Goal: Find specific page/section: Find specific page/section

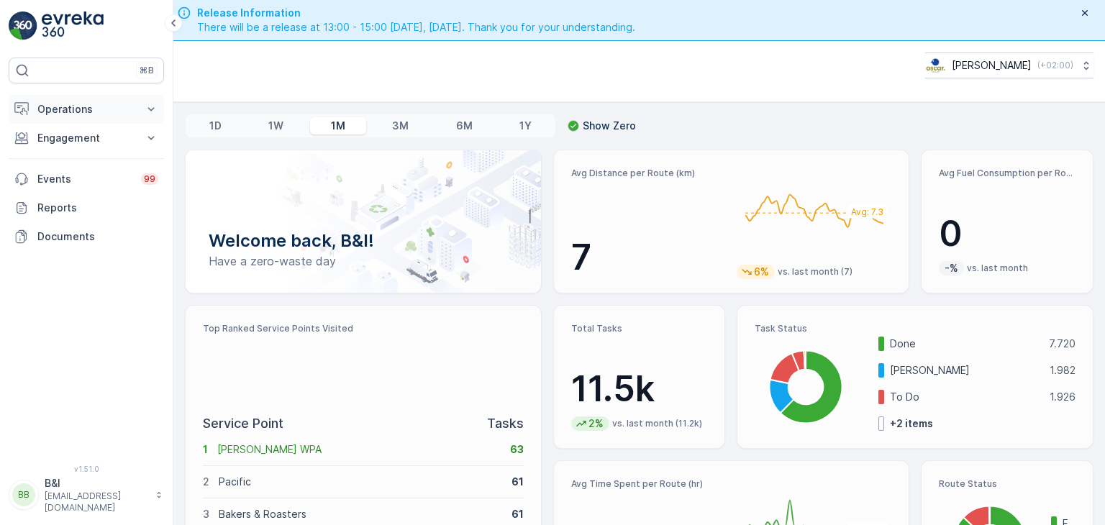
click at [155, 104] on icon at bounding box center [151, 109] width 14 height 14
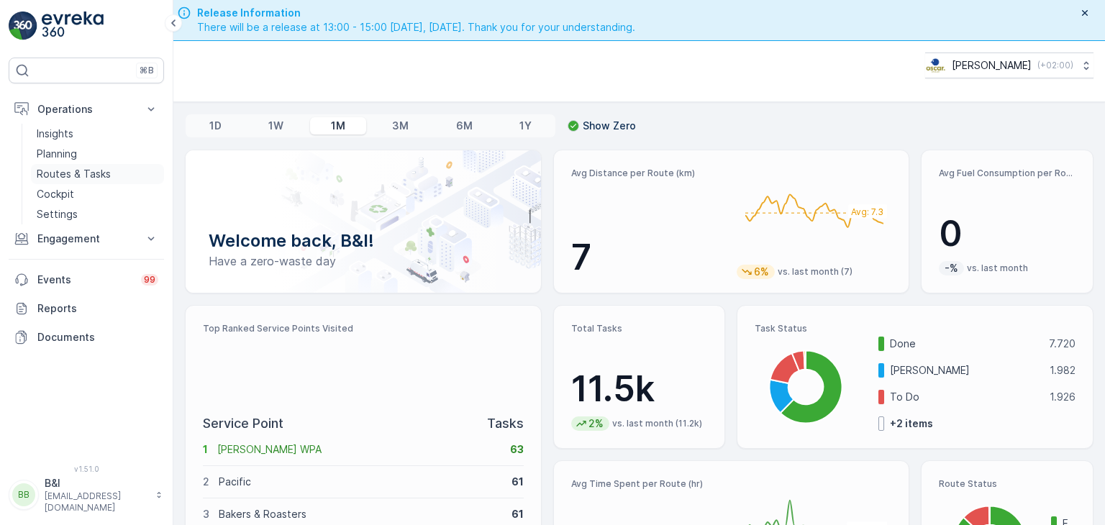
click at [34, 176] on link "Routes & Tasks" at bounding box center [97, 174] width 133 height 20
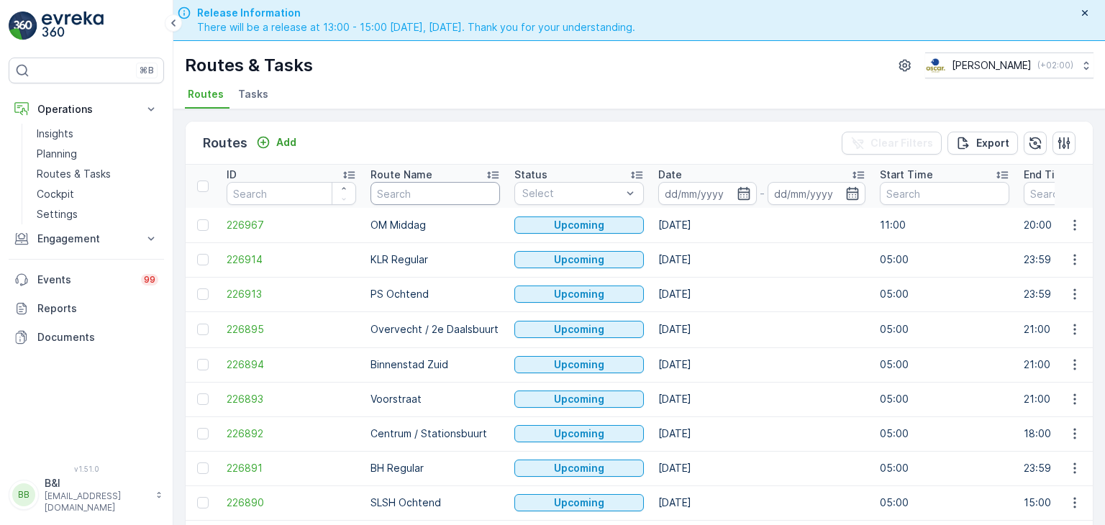
click at [443, 190] on input "text" at bounding box center [436, 193] width 130 height 23
type input "WG"
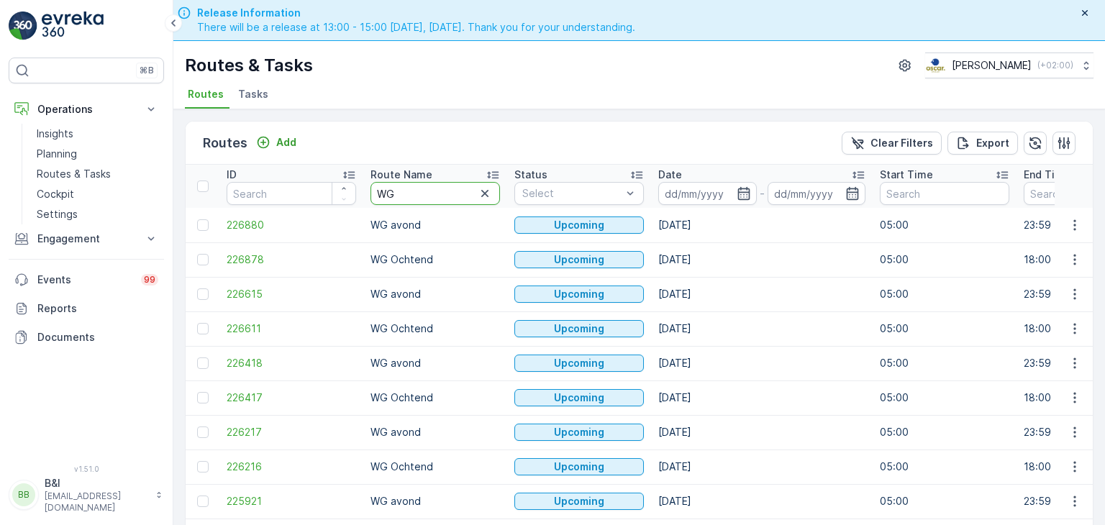
click at [443, 190] on input "WG" at bounding box center [436, 193] width 130 height 23
type input "WG ocht"
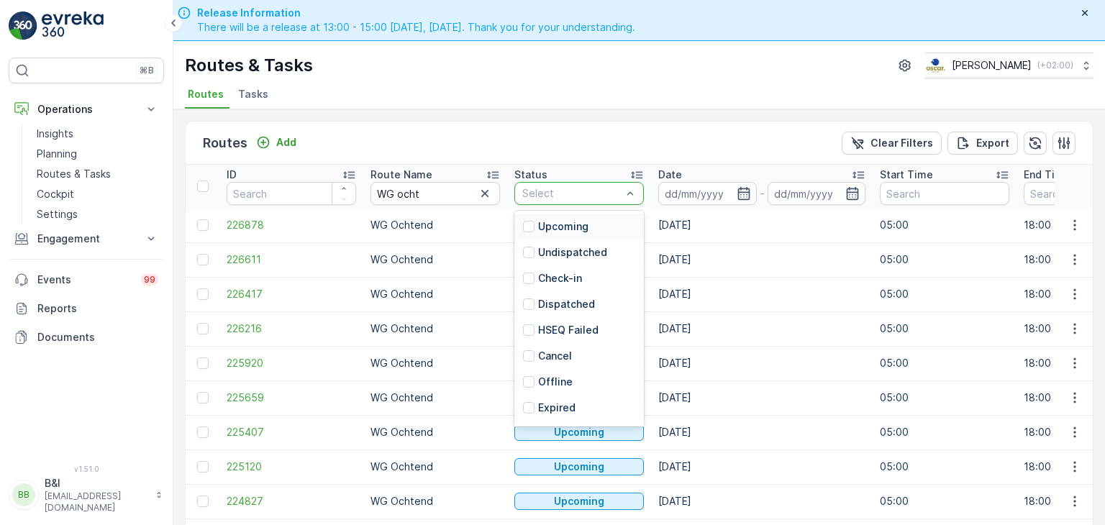
click at [584, 193] on div at bounding box center [572, 194] width 102 height 12
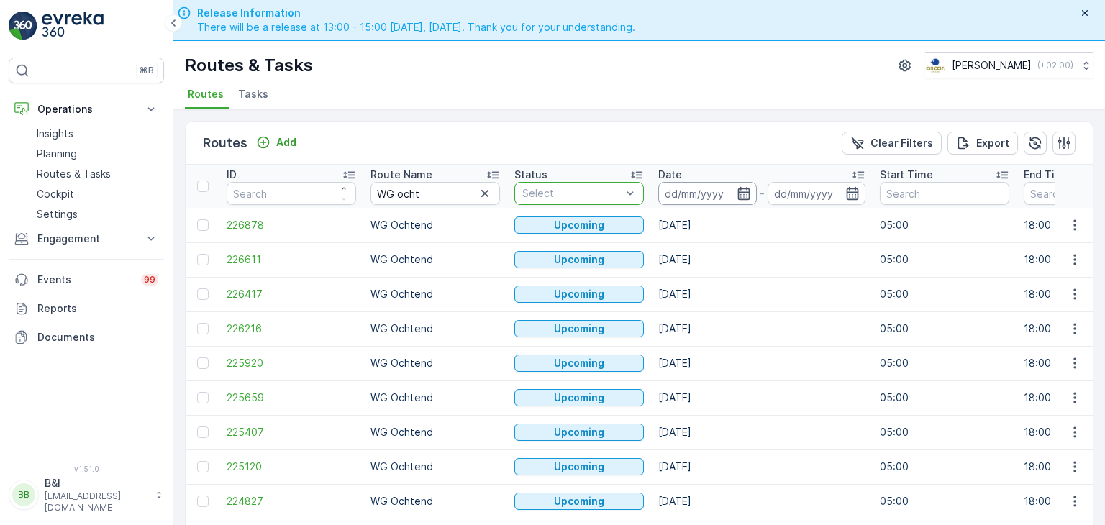
click at [707, 196] on input at bounding box center [708, 193] width 99 height 23
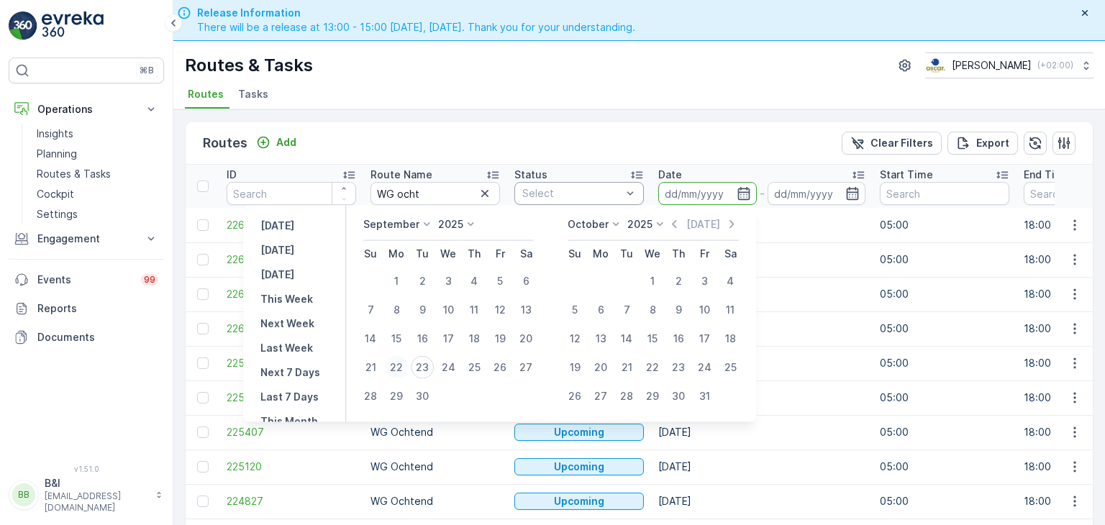
click at [394, 370] on div "22" at bounding box center [396, 367] width 23 height 23
type input "[DATE]"
click button "22" at bounding box center [397, 368] width 26 height 26
type input "[DATE]"
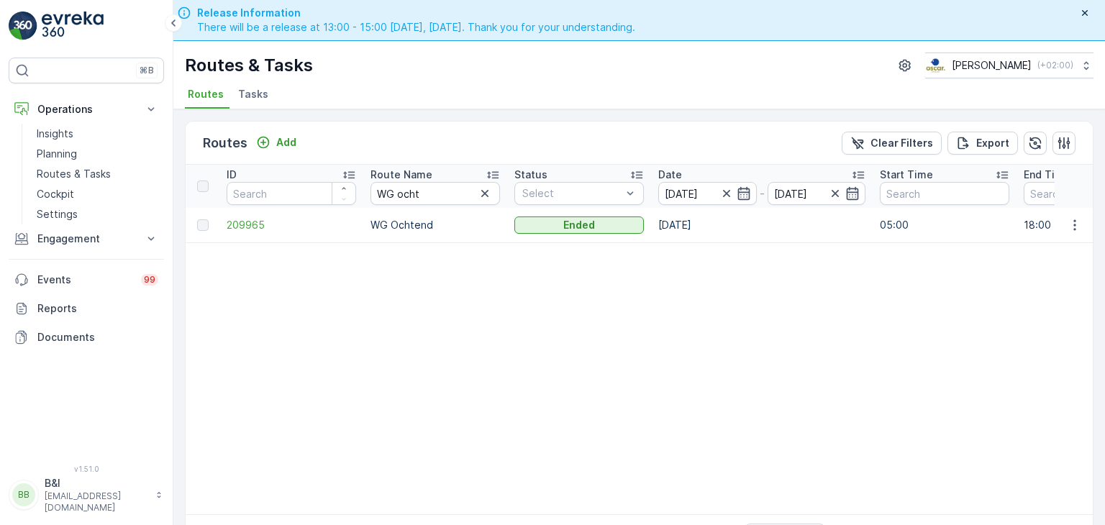
click at [359, 231] on td "209965" at bounding box center [292, 225] width 144 height 35
click at [227, 230] on span "209965" at bounding box center [292, 225] width 130 height 14
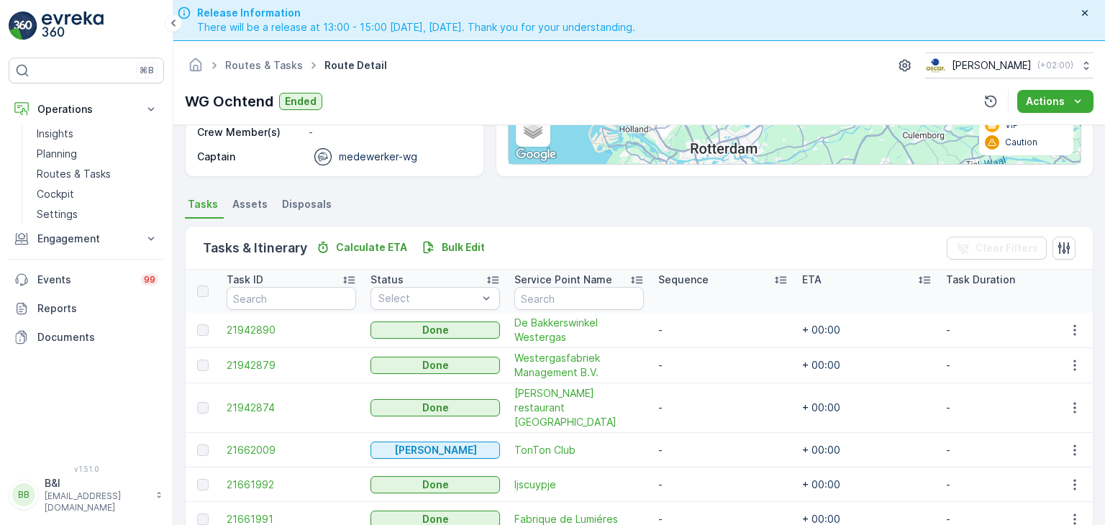
scroll to position [248, 0]
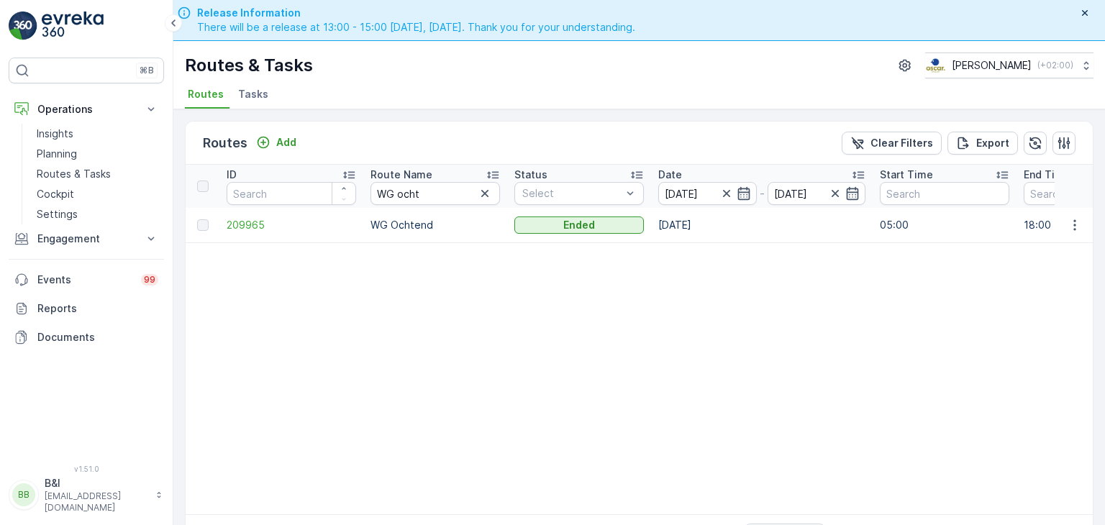
click at [722, 204] on th "Date [DATE] - [DATE]" at bounding box center [762, 186] width 222 height 43
click at [728, 193] on icon "button" at bounding box center [727, 193] width 14 height 14
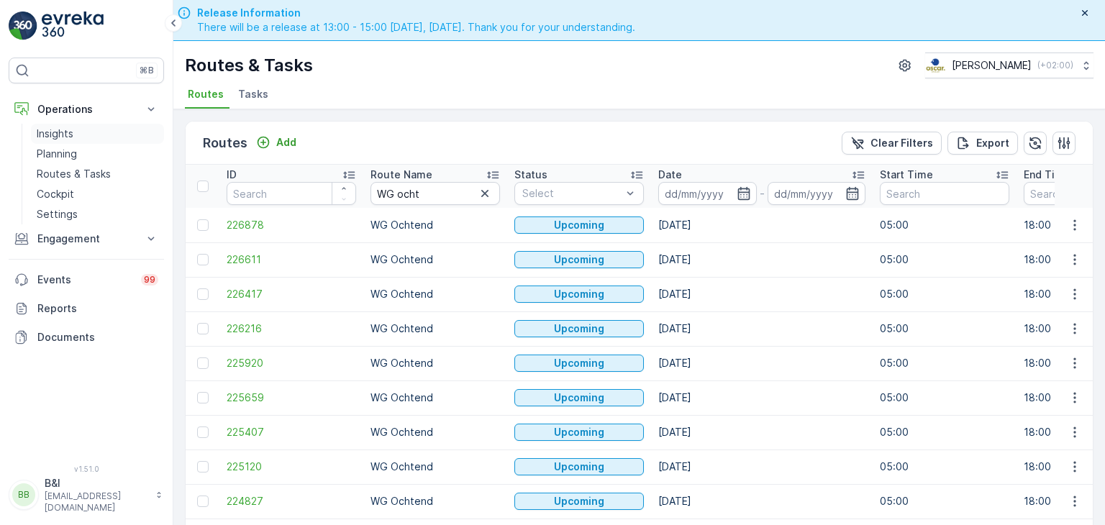
click at [40, 132] on p "Insights" at bounding box center [55, 134] width 37 height 14
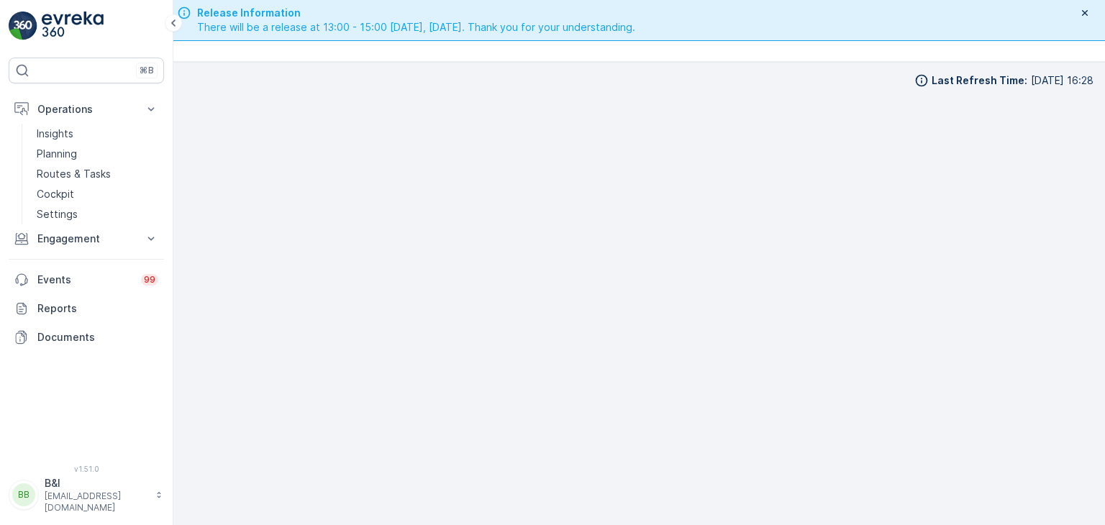
scroll to position [14, 0]
click at [62, 131] on p "Insights" at bounding box center [55, 134] width 37 height 14
click at [1088, 16] on icon "button" at bounding box center [1086, 13] width 12 height 12
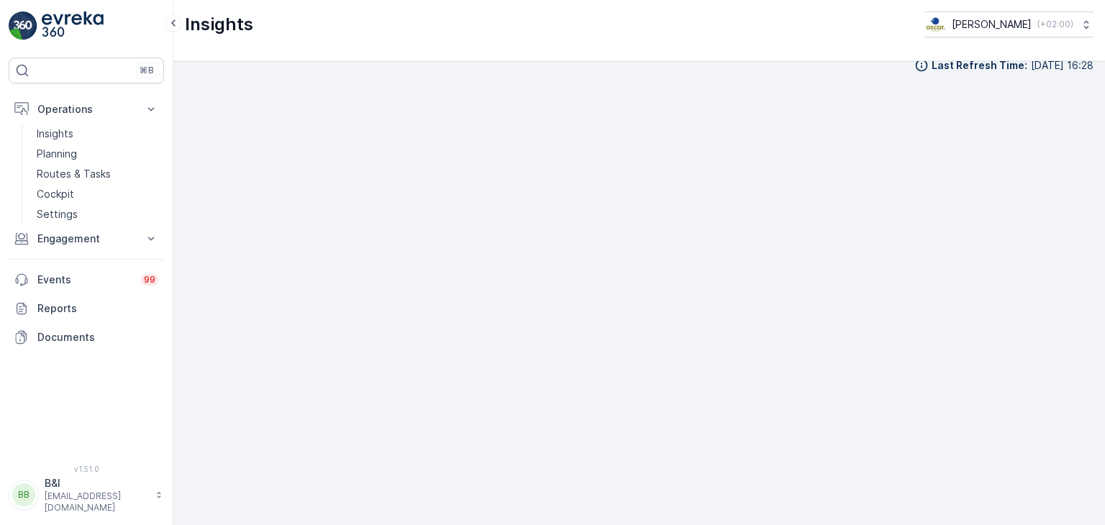
scroll to position [0, 0]
click at [75, 173] on p "Routes & Tasks" at bounding box center [74, 174] width 74 height 14
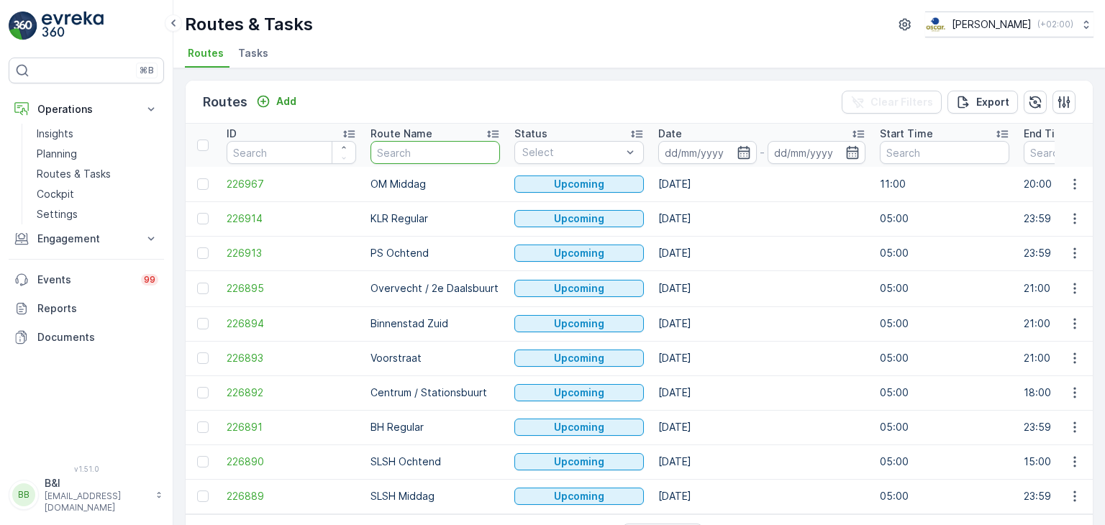
click at [401, 150] on input "text" at bounding box center [436, 152] width 130 height 23
type input "WG"
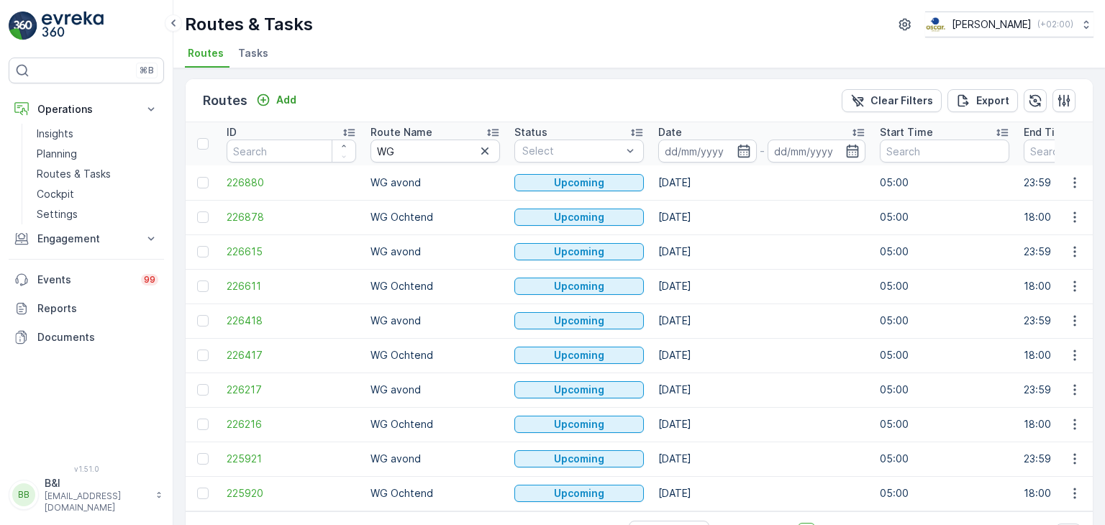
scroll to position [40, 0]
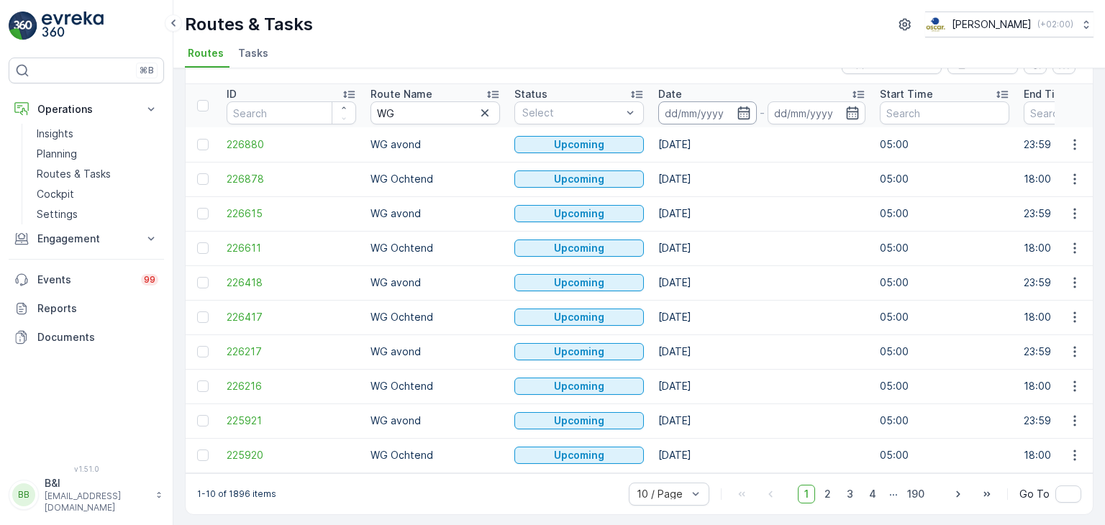
click at [700, 121] on input at bounding box center [708, 112] width 99 height 23
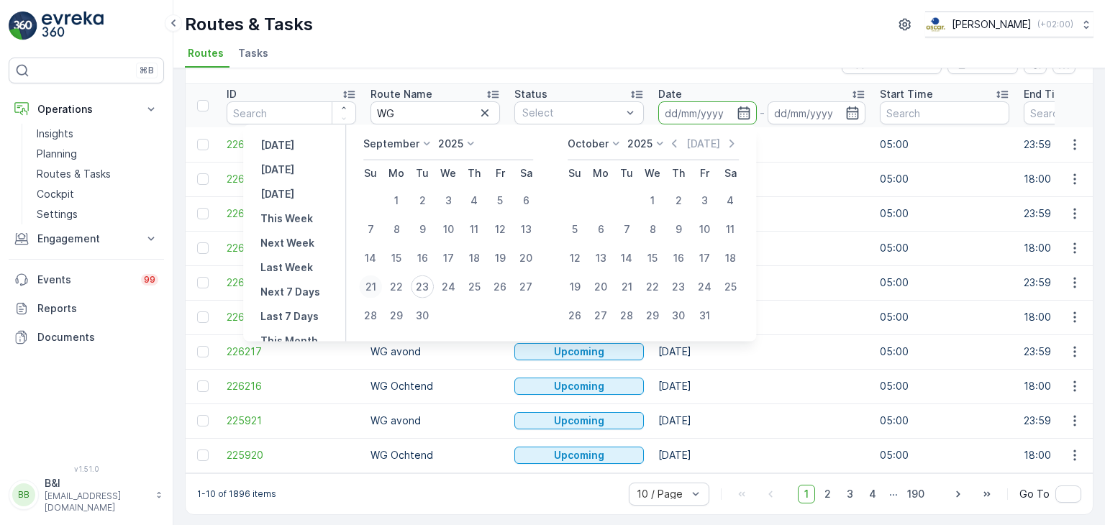
click at [376, 283] on div "21" at bounding box center [370, 287] width 23 height 23
click at [497, 253] on div "19" at bounding box center [500, 258] width 23 height 23
type input "[DATE]"
click button "19" at bounding box center [500, 258] width 26 height 26
type input "[DATE]"
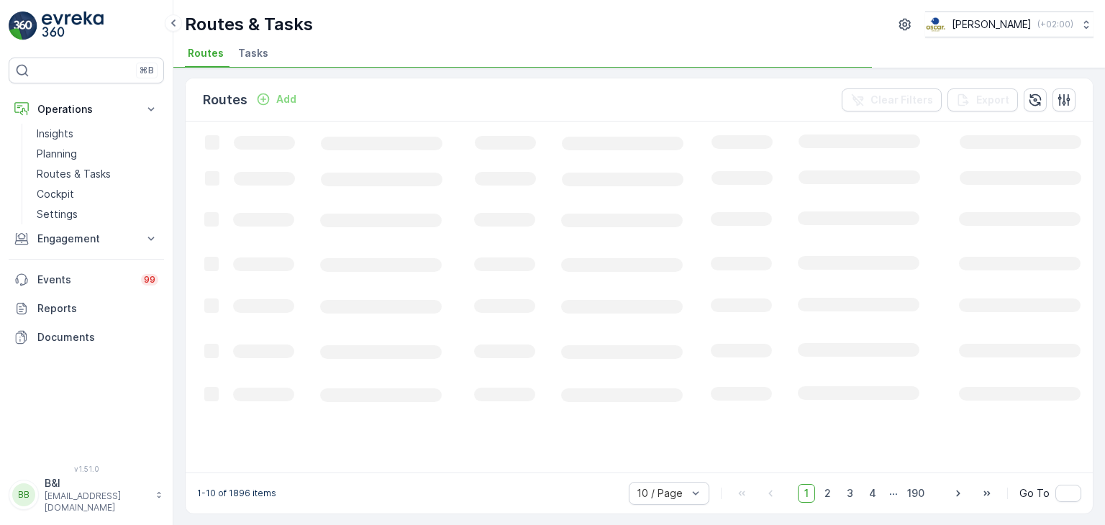
scroll to position [12, 0]
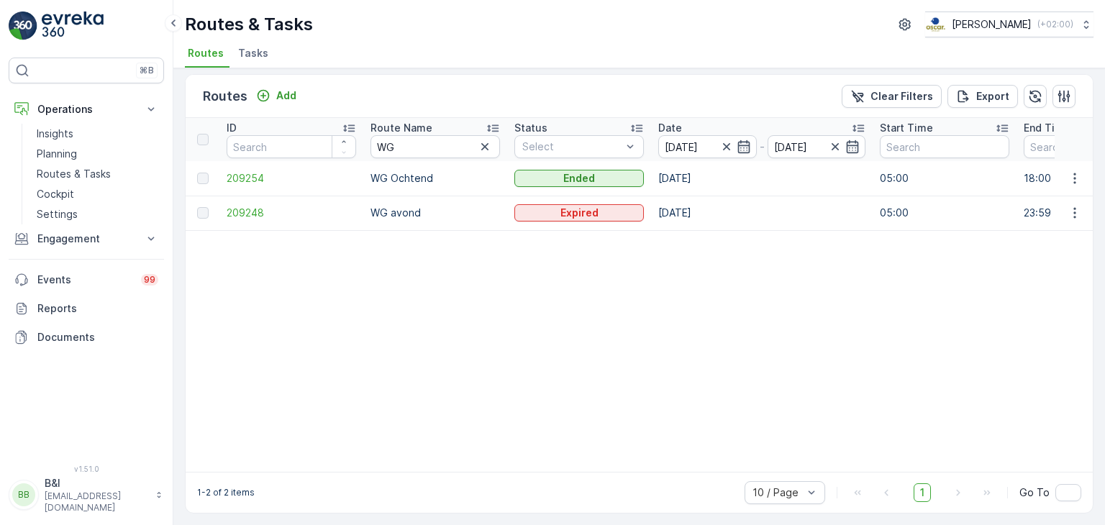
click at [386, 173] on p "WG Ochtend" at bounding box center [436, 178] width 130 height 14
click at [244, 171] on span "209254" at bounding box center [292, 178] width 130 height 14
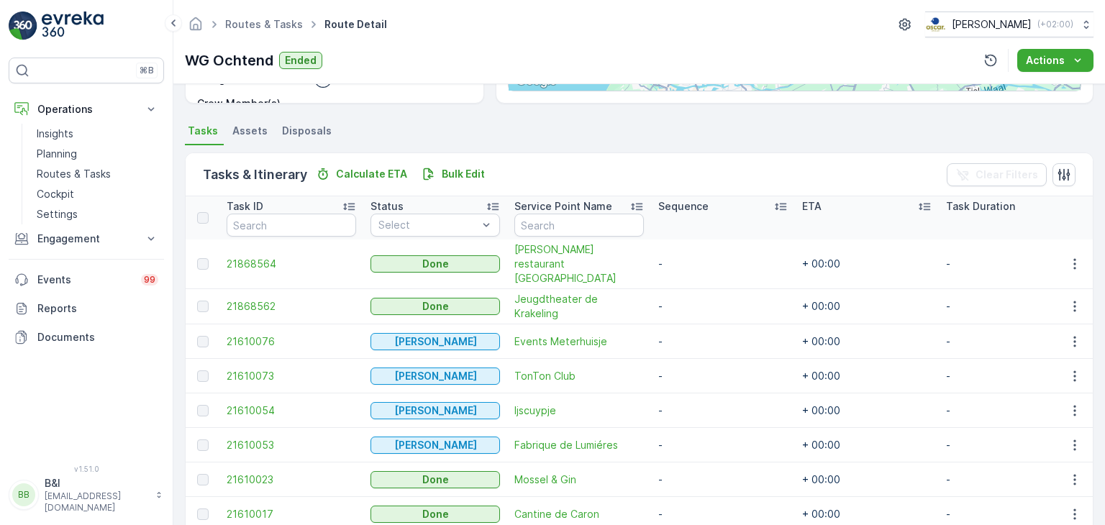
scroll to position [407, 0]
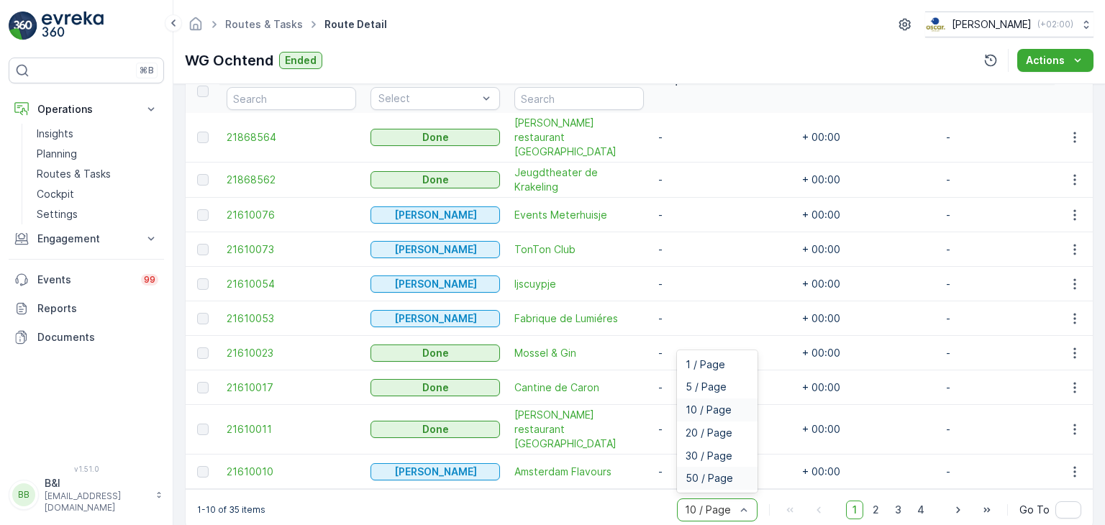
click at [709, 473] on span "50 / Page" at bounding box center [710, 479] width 48 height 12
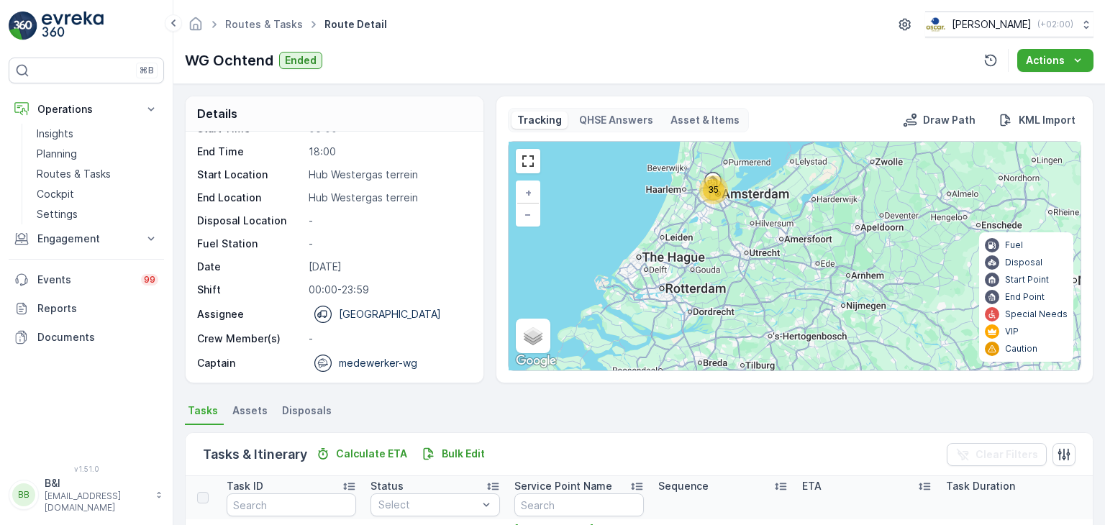
click at [717, 190] on span "35" at bounding box center [713, 189] width 11 height 11
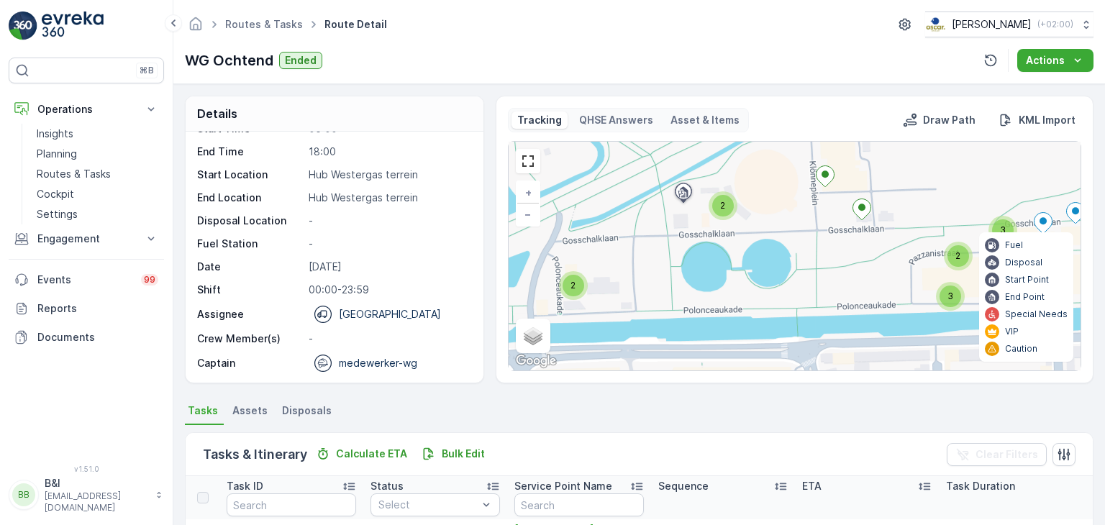
drag, startPoint x: 641, startPoint y: 325, endPoint x: 826, endPoint y: 243, distance: 202.7
click at [826, 243] on div "2 2 2 3 4 2 3 2 4 + − Satellite Roadmap Terrain Hybrid Leaflet Keyboard shortcu…" at bounding box center [795, 256] width 572 height 229
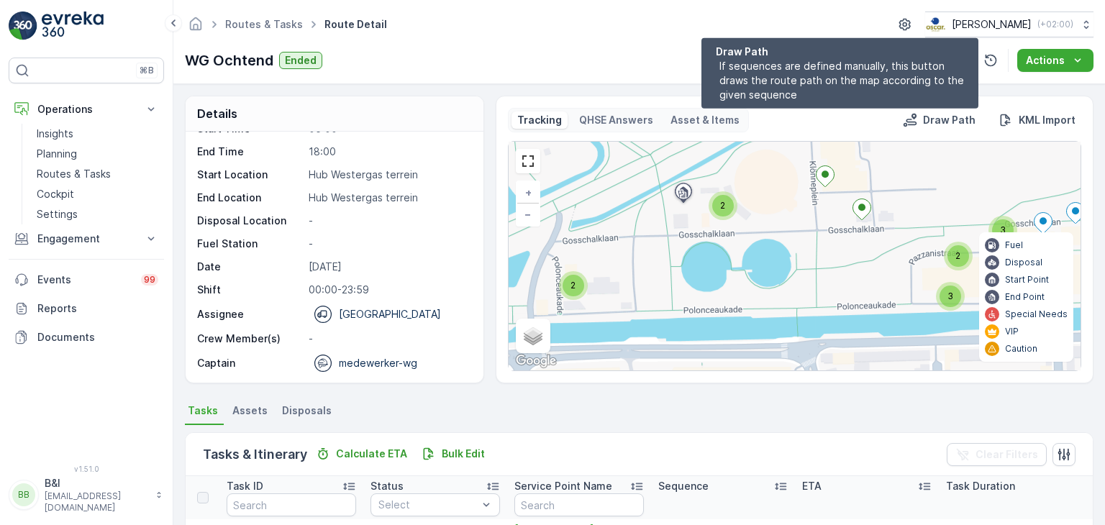
click at [931, 127] on button "Draw Path" at bounding box center [939, 120] width 84 height 17
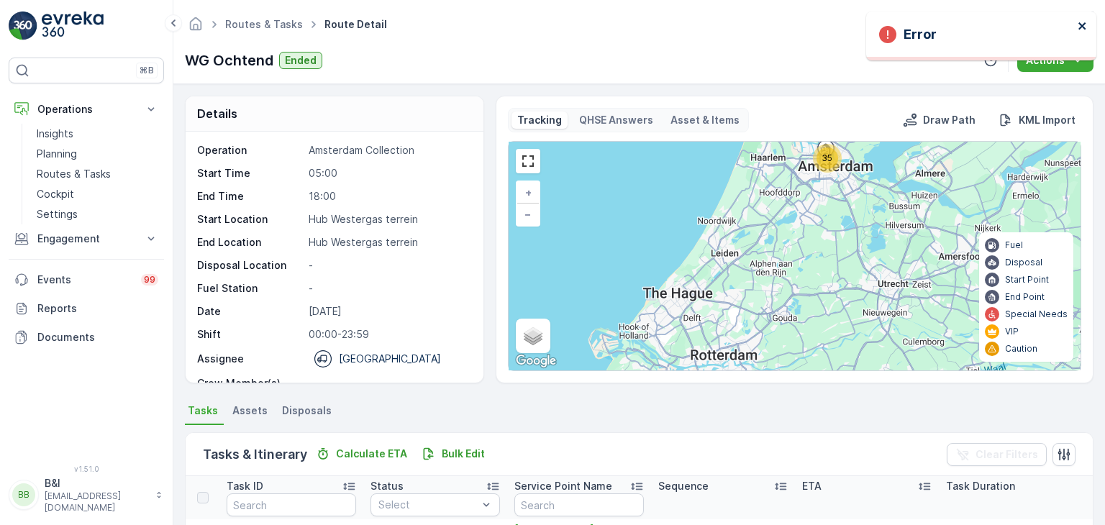
click at [1080, 22] on icon "close" at bounding box center [1083, 26] width 10 height 12
click at [823, 160] on span "35" at bounding box center [827, 158] width 11 height 11
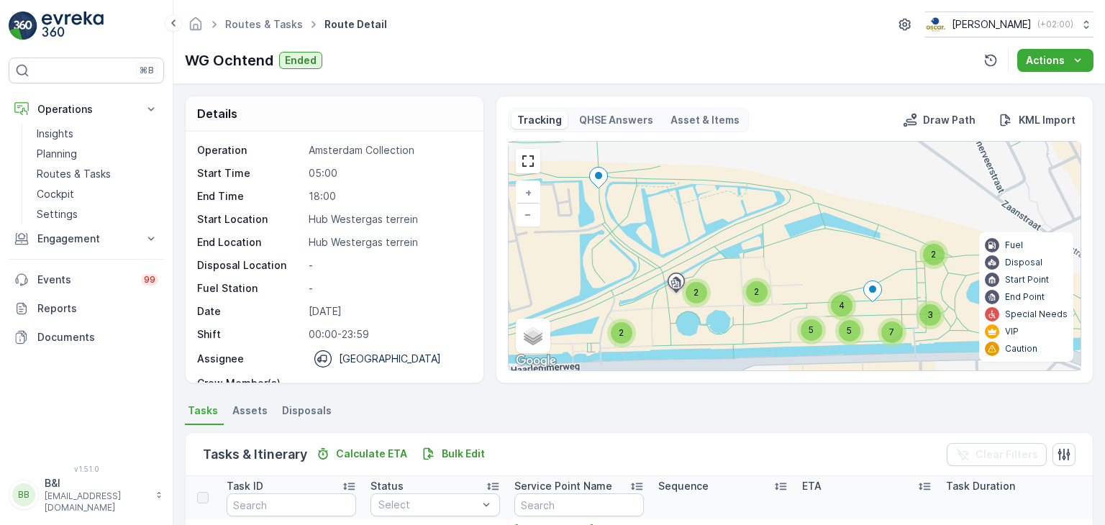
drag, startPoint x: 642, startPoint y: 332, endPoint x: 718, endPoint y: 340, distance: 76.0
click at [718, 340] on div "2 2 3 2 2 4 5 5 7 + − Satellite Roadmap Terrain Hybrid Leaflet Keyboard shortcu…" at bounding box center [795, 256] width 572 height 229
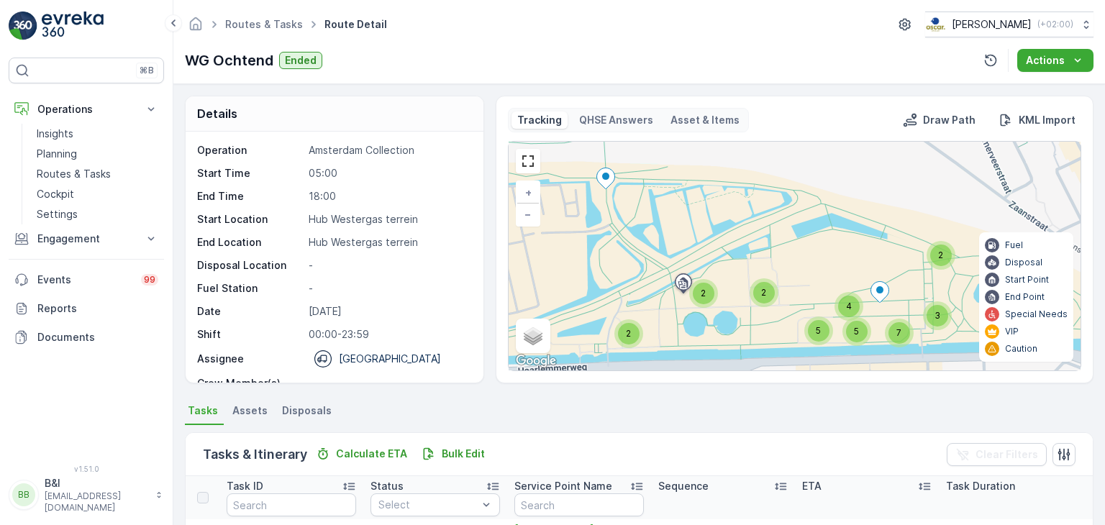
click at [626, 338] on span "2" at bounding box center [628, 333] width 5 height 11
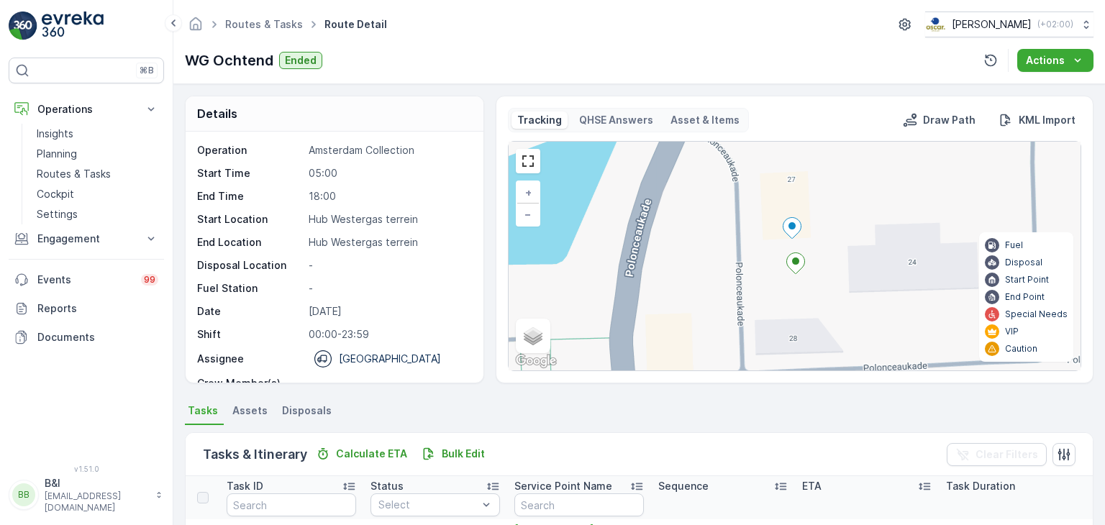
click at [725, 122] on p "Asset & Items" at bounding box center [705, 120] width 69 height 14
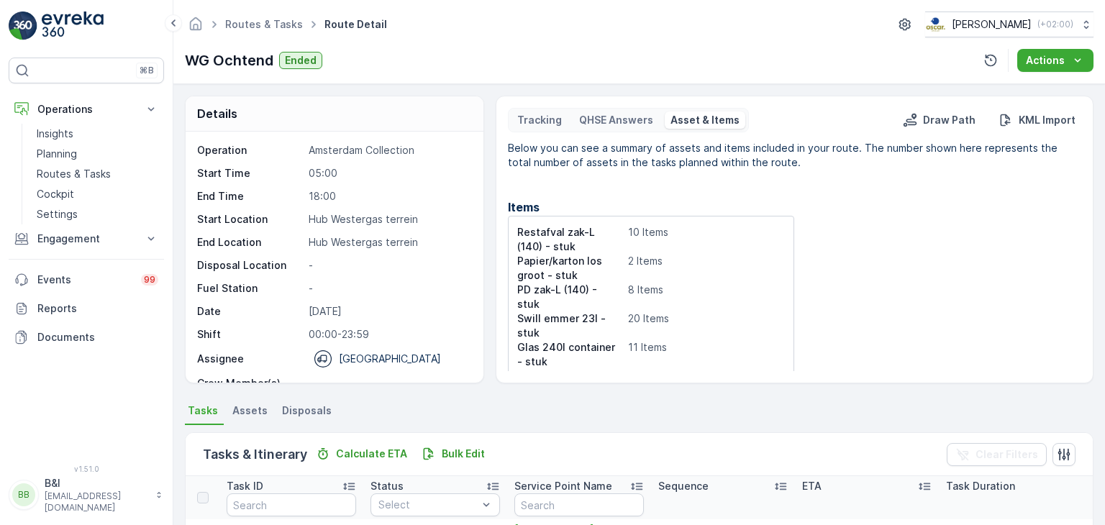
click at [607, 124] on p "QHSE Answers" at bounding box center [616, 120] width 74 height 14
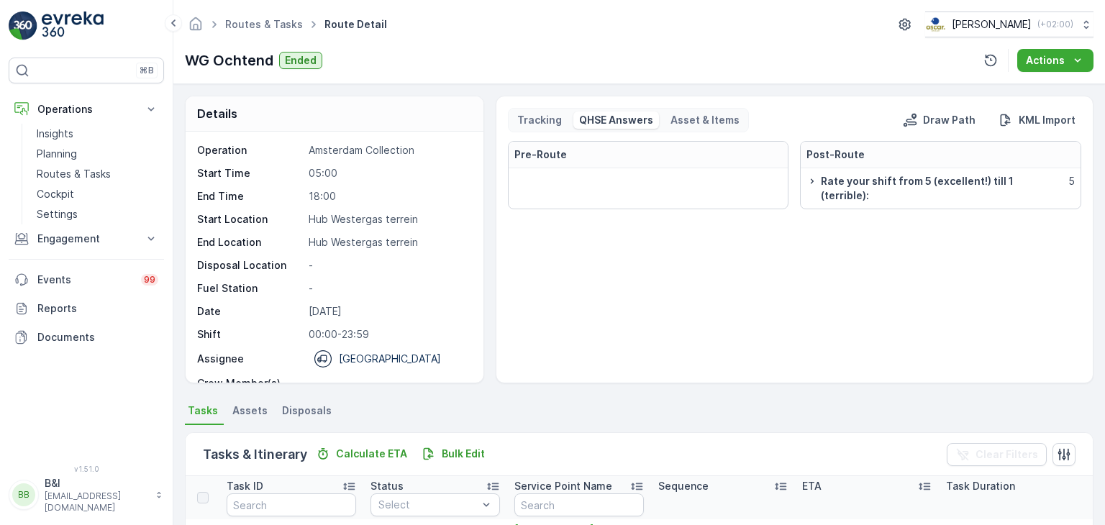
click at [538, 122] on p "Tracking" at bounding box center [539, 120] width 45 height 14
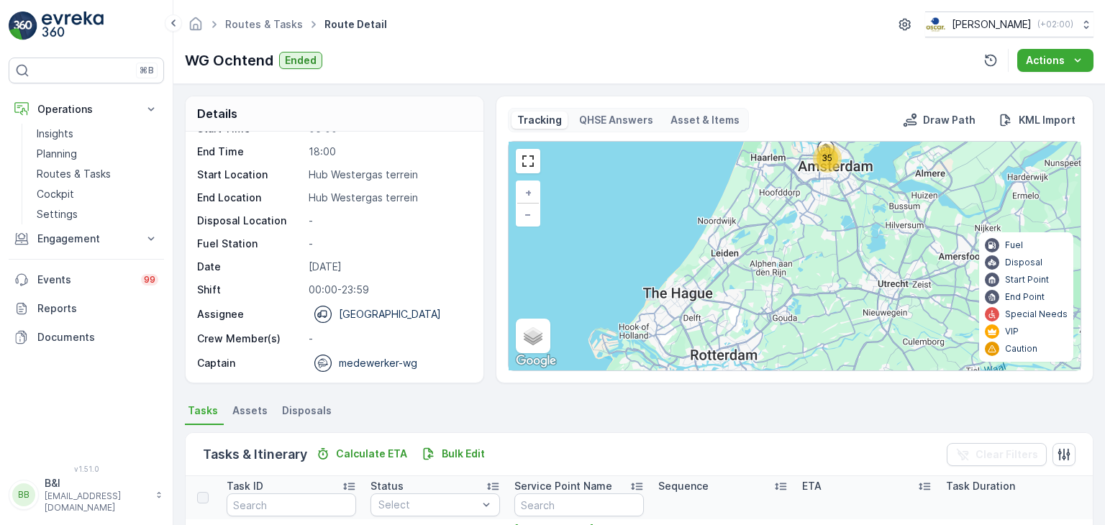
scroll to position [288, 0]
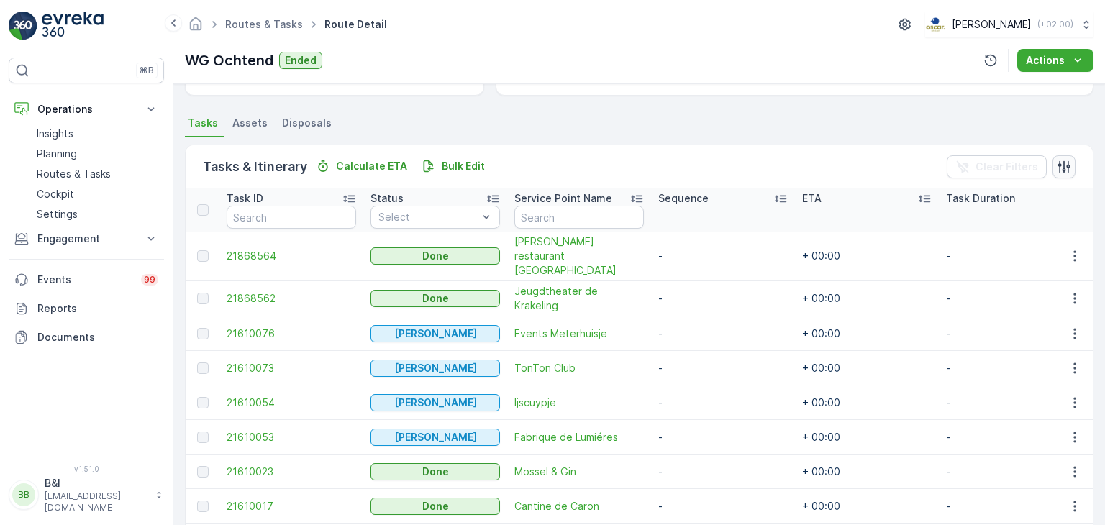
click at [1053, 161] on button "button" at bounding box center [1064, 166] width 23 height 23
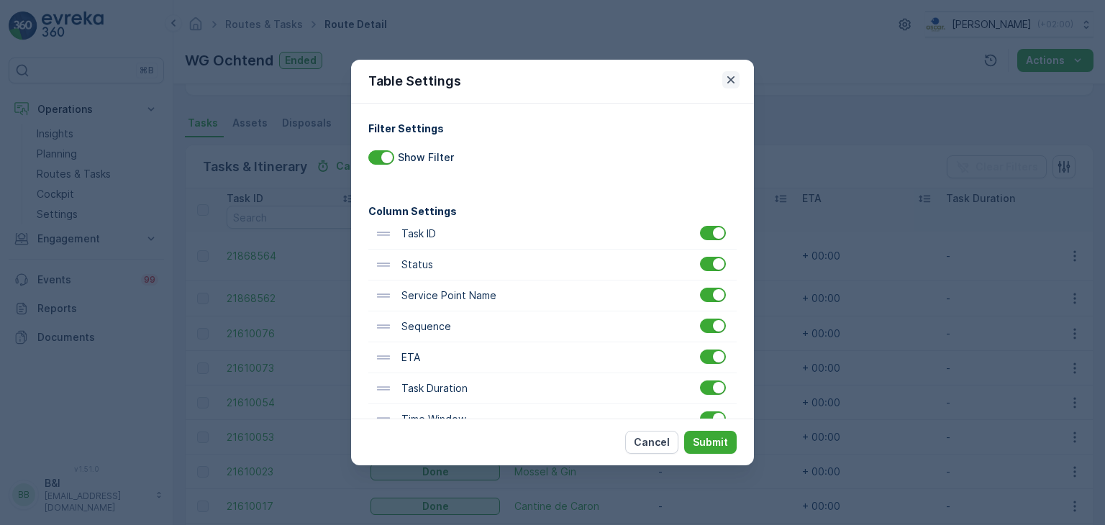
click at [725, 74] on icon "button" at bounding box center [731, 80] width 14 height 14
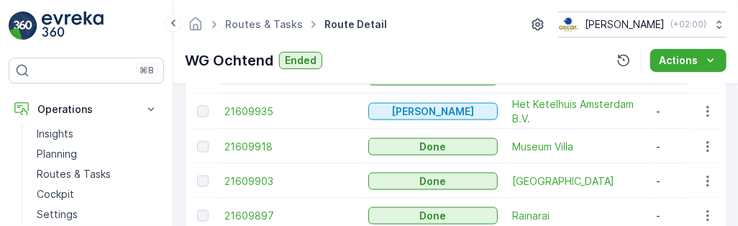
scroll to position [0, 17]
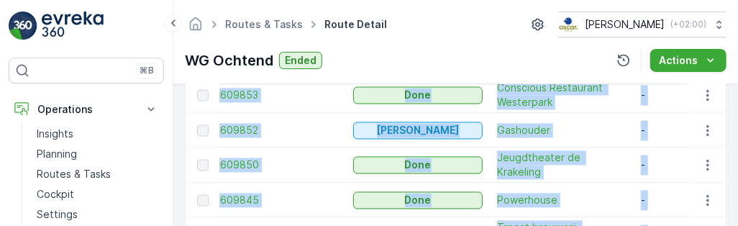
drag, startPoint x: 733, startPoint y: 220, endPoint x: 674, endPoint y: 243, distance: 64.0
click at [674, 226] on html "⌘B Operations Insights Planning Routes & Tasks Cockpit Settings Engagement Insi…" at bounding box center [369, 113] width 738 height 226
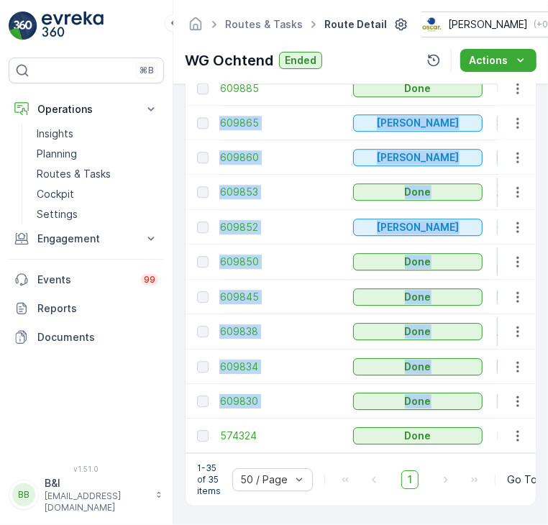
scroll to position [1317, 0]
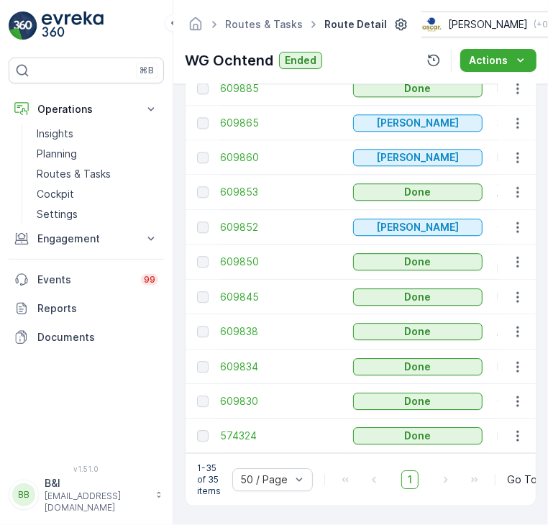
click at [78, 448] on div "⌘B Operations Insights Planning Routes & Tasks Cockpit Settings Engagement Insi…" at bounding box center [86, 262] width 173 height 525
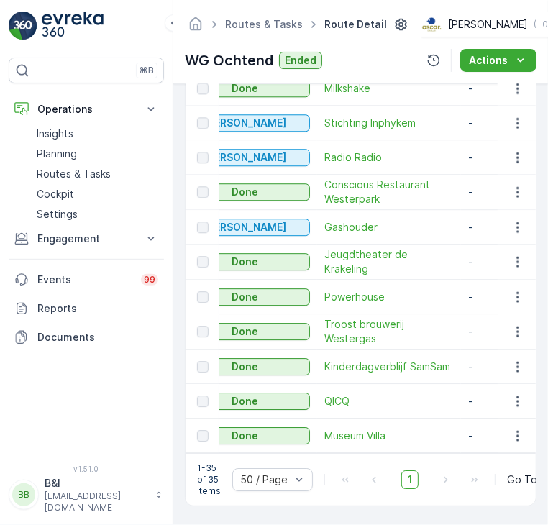
scroll to position [1316, 0]
